Goal: Information Seeking & Learning: Learn about a topic

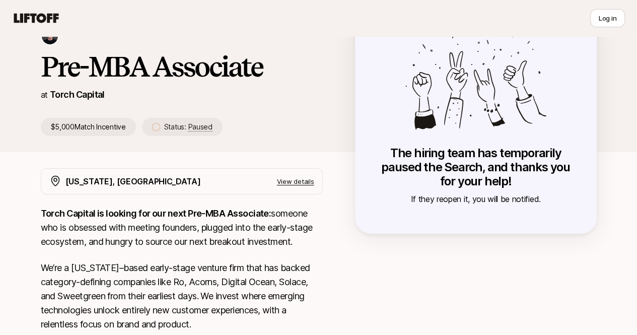
scroll to position [101, 0]
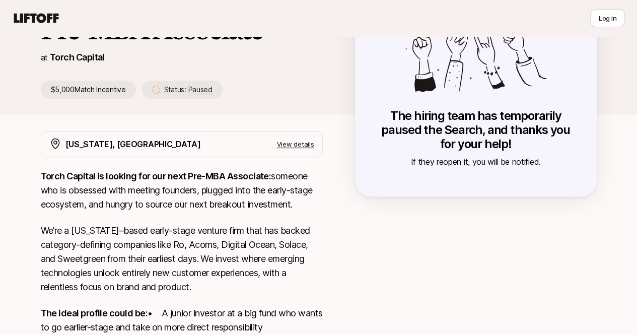
click at [280, 177] on p "Torch Capital is looking for our next Pre-MBA Associate: someone who is obsesse…" at bounding box center [182, 190] width 282 height 42
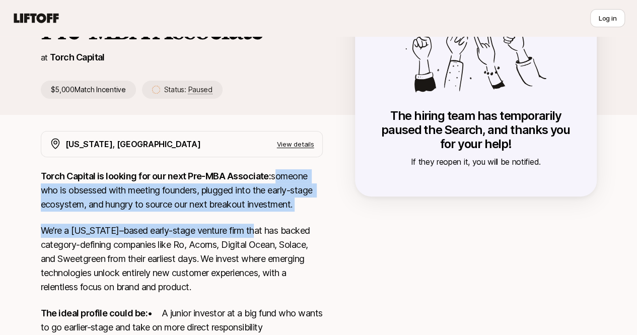
drag, startPoint x: 280, startPoint y: 177, endPoint x: 237, endPoint y: 236, distance: 73.2
click at [240, 214] on div "Torch Capital is looking for our next Pre-MBA Associate: someone who is obsesse…" at bounding box center [182, 313] width 282 height 288
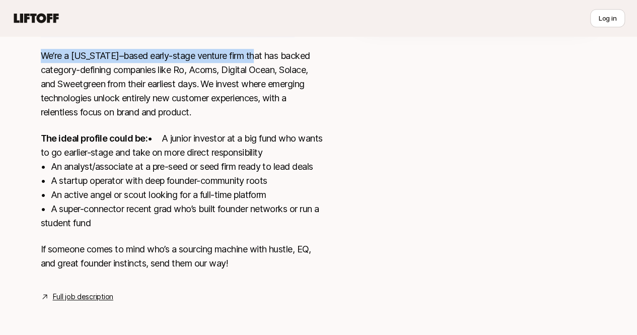
scroll to position [289, 0]
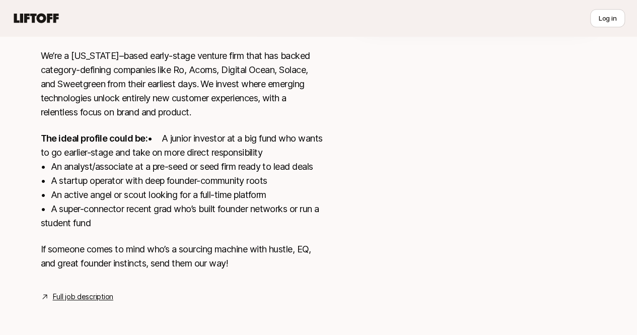
click at [225, 207] on p "The ideal profile could be: • A junior investor at a big fund who wants to go e…" at bounding box center [182, 180] width 282 height 99
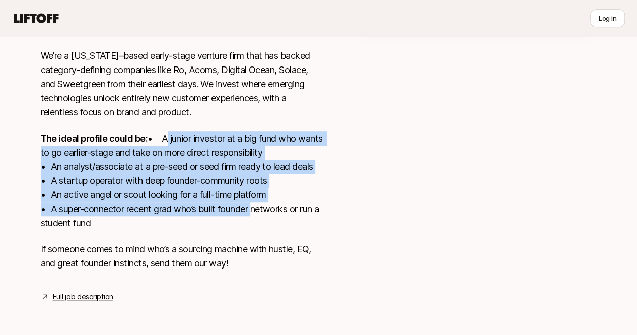
drag, startPoint x: 225, startPoint y: 207, endPoint x: 39, endPoint y: 139, distance: 197.8
click at [41, 139] on p "The ideal profile could be: • A junior investor at a big fund who wants to go e…" at bounding box center [182, 180] width 282 height 99
drag, startPoint x: 39, startPoint y: 139, endPoint x: 178, endPoint y: 225, distance: 162.9
click at [178, 225] on p "The ideal profile could be: • A junior investor at a big fund who wants to go e…" at bounding box center [182, 180] width 282 height 99
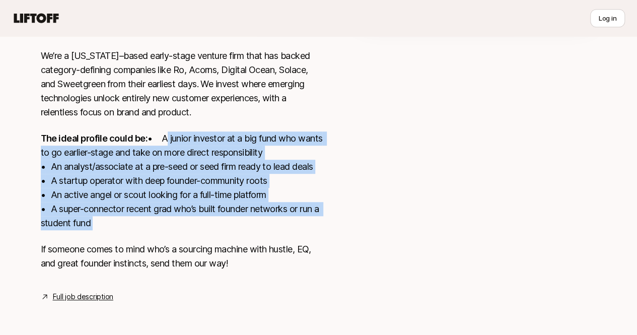
click at [178, 225] on p "The ideal profile could be: • A junior investor at a big fund who wants to go e…" at bounding box center [182, 180] width 282 height 99
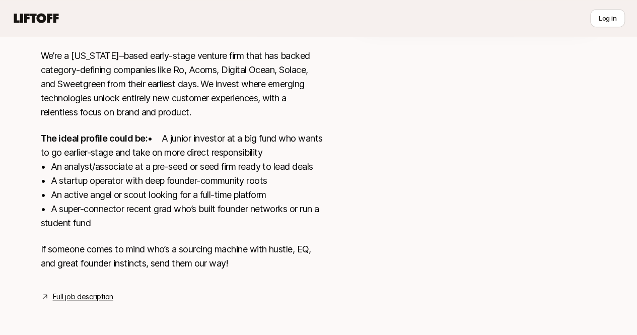
drag, startPoint x: 178, startPoint y: 224, endPoint x: 26, endPoint y: 182, distance: 157.7
click at [29, 182] on div "[US_STATE], [GEOGRAPHIC_DATA] View details Torch Capital is looking for our nex…" at bounding box center [319, 129] width 580 height 346
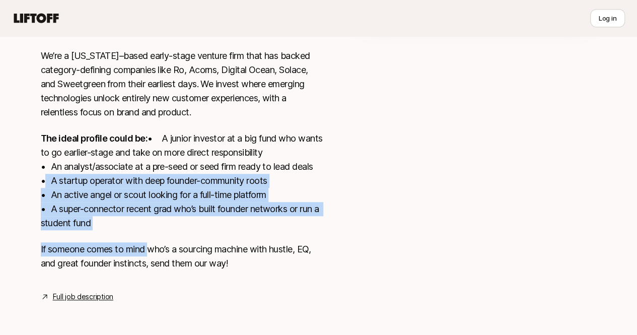
drag, startPoint x: 26, startPoint y: 182, endPoint x: 135, endPoint y: 239, distance: 122.9
click at [135, 239] on div "[US_STATE], [GEOGRAPHIC_DATA] View details Torch Capital is looking for our nex…" at bounding box center [319, 129] width 580 height 346
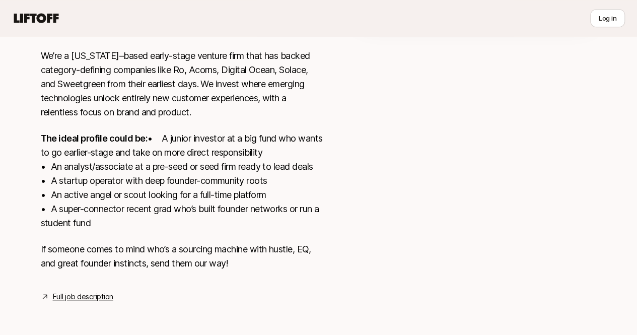
click at [213, 261] on p "If someone comes to mind who’s a sourcing machine with hustle, EQ, and great fo…" at bounding box center [182, 256] width 282 height 28
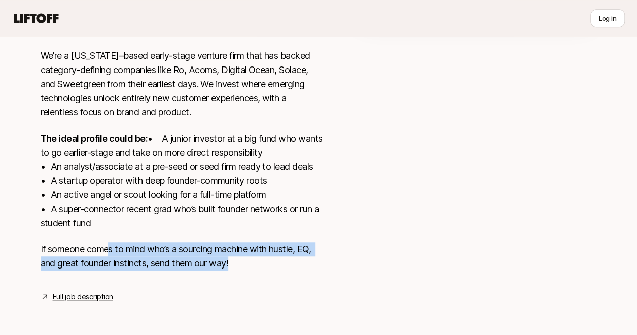
drag, startPoint x: 205, startPoint y: 258, endPoint x: 97, endPoint y: 237, distance: 110.9
click at [97, 237] on div "Torch Capital is looking for our next Pre-MBA Associate: someone who is obsesse…" at bounding box center [182, 138] width 282 height 288
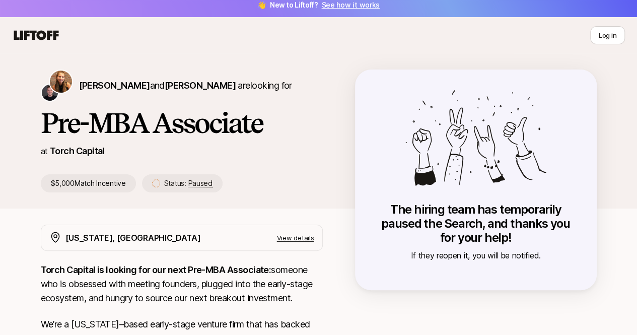
scroll to position [0, 0]
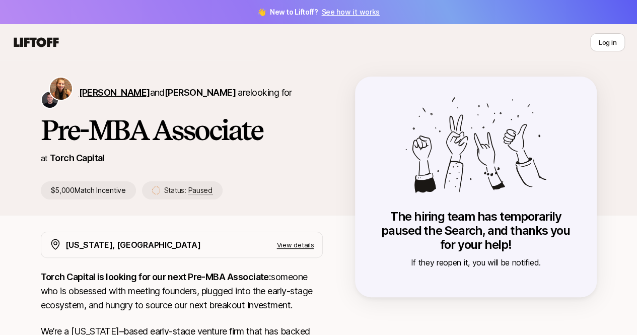
click at [79, 91] on span "[PERSON_NAME]" at bounding box center [114, 92] width 71 height 11
